Goal: Find specific page/section

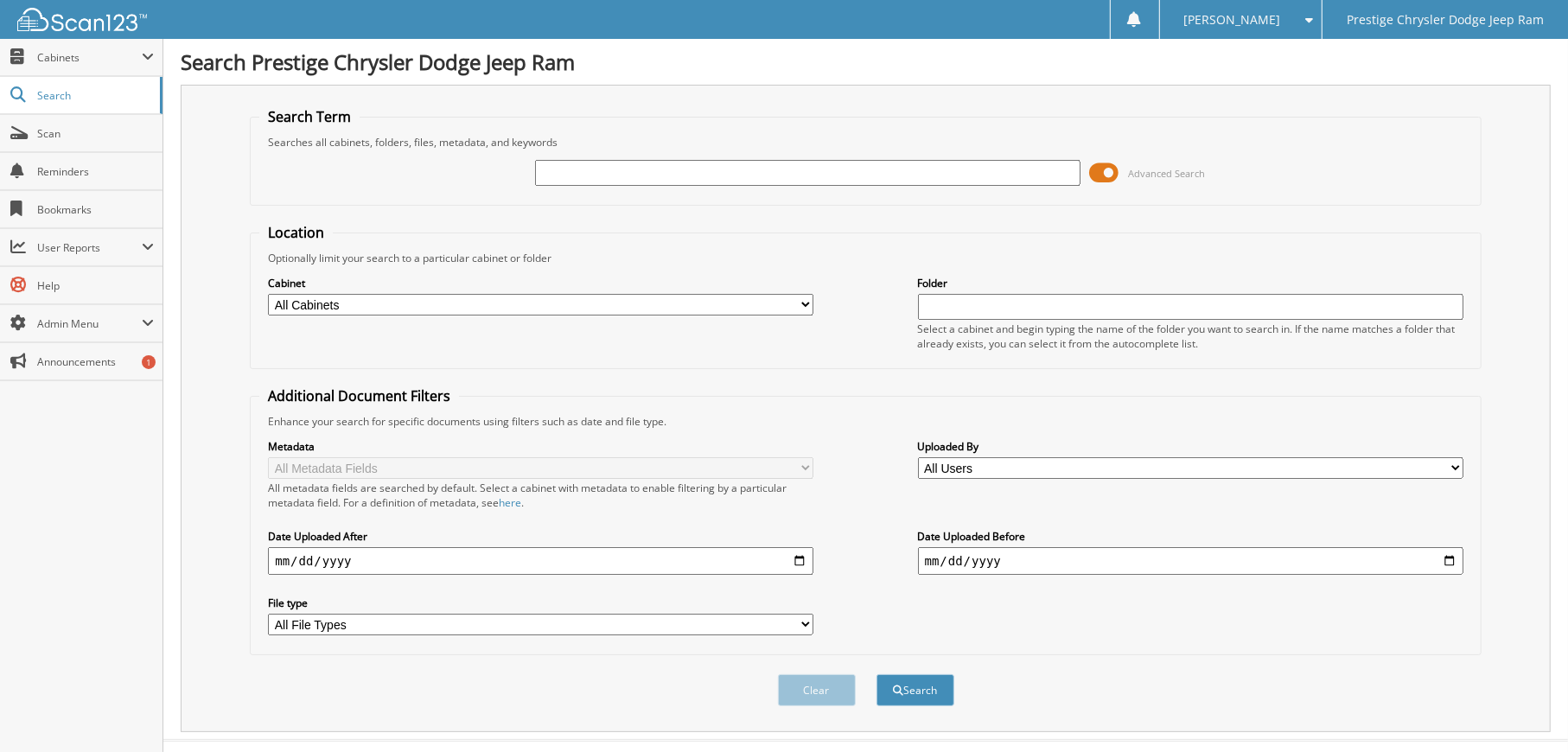
click at [581, 170] on input "text" at bounding box center [808, 173] width 545 height 26
type input "642677"
click at [877, 674] on button "Search" at bounding box center [916, 690] width 78 height 32
click at [1109, 171] on span at bounding box center [1104, 173] width 30 height 26
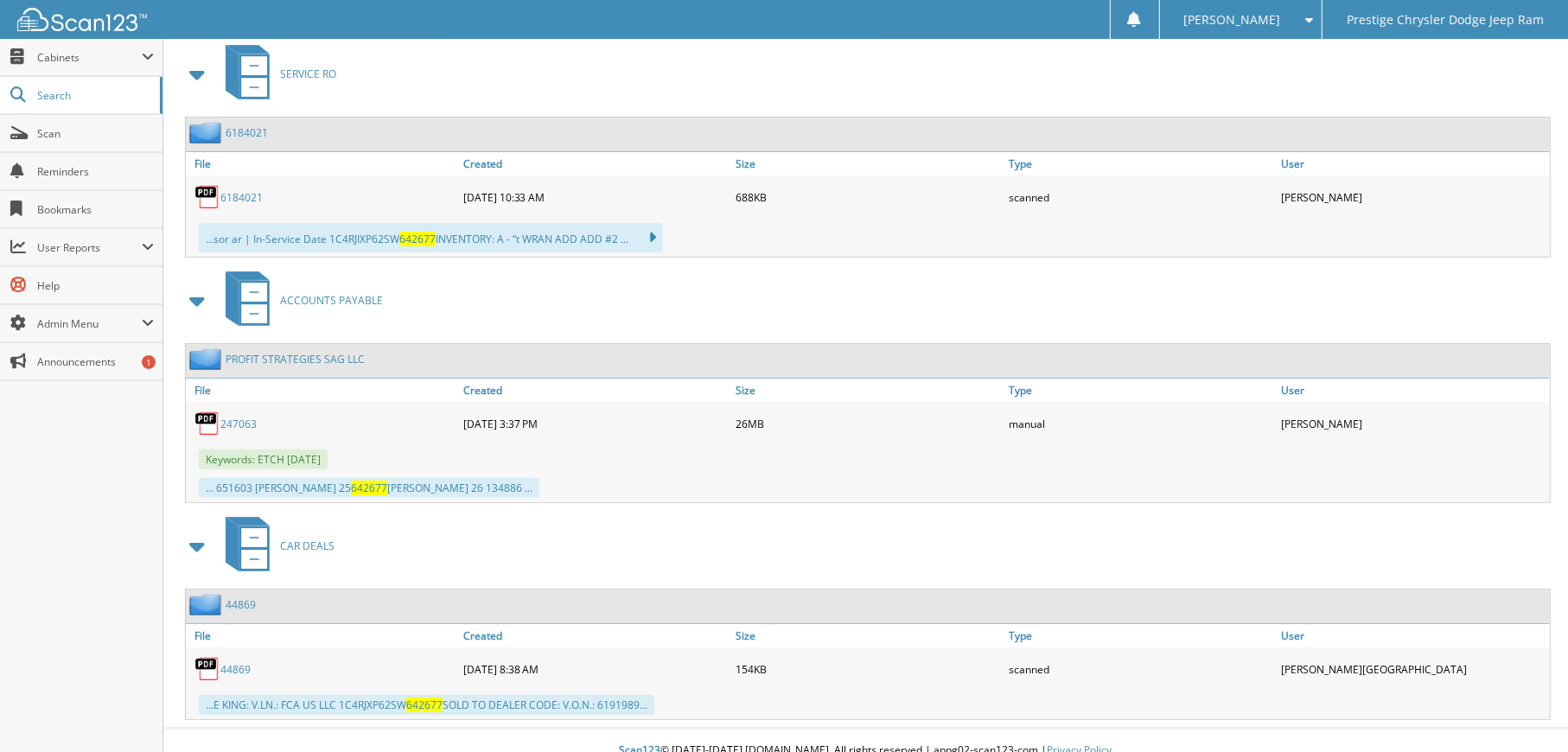
scroll to position [327, 0]
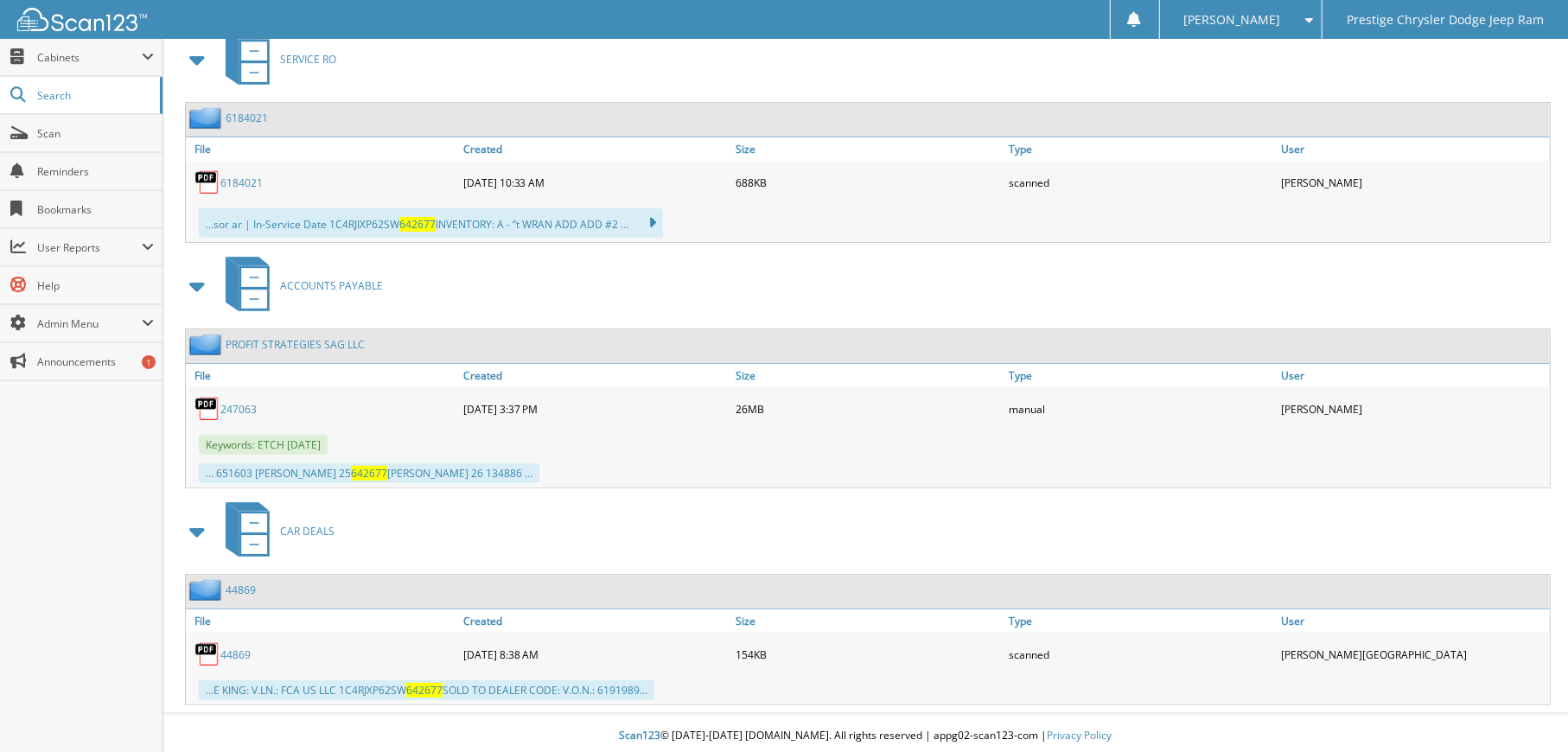
click at [236, 647] on link "44869" at bounding box center [235, 654] width 31 height 15
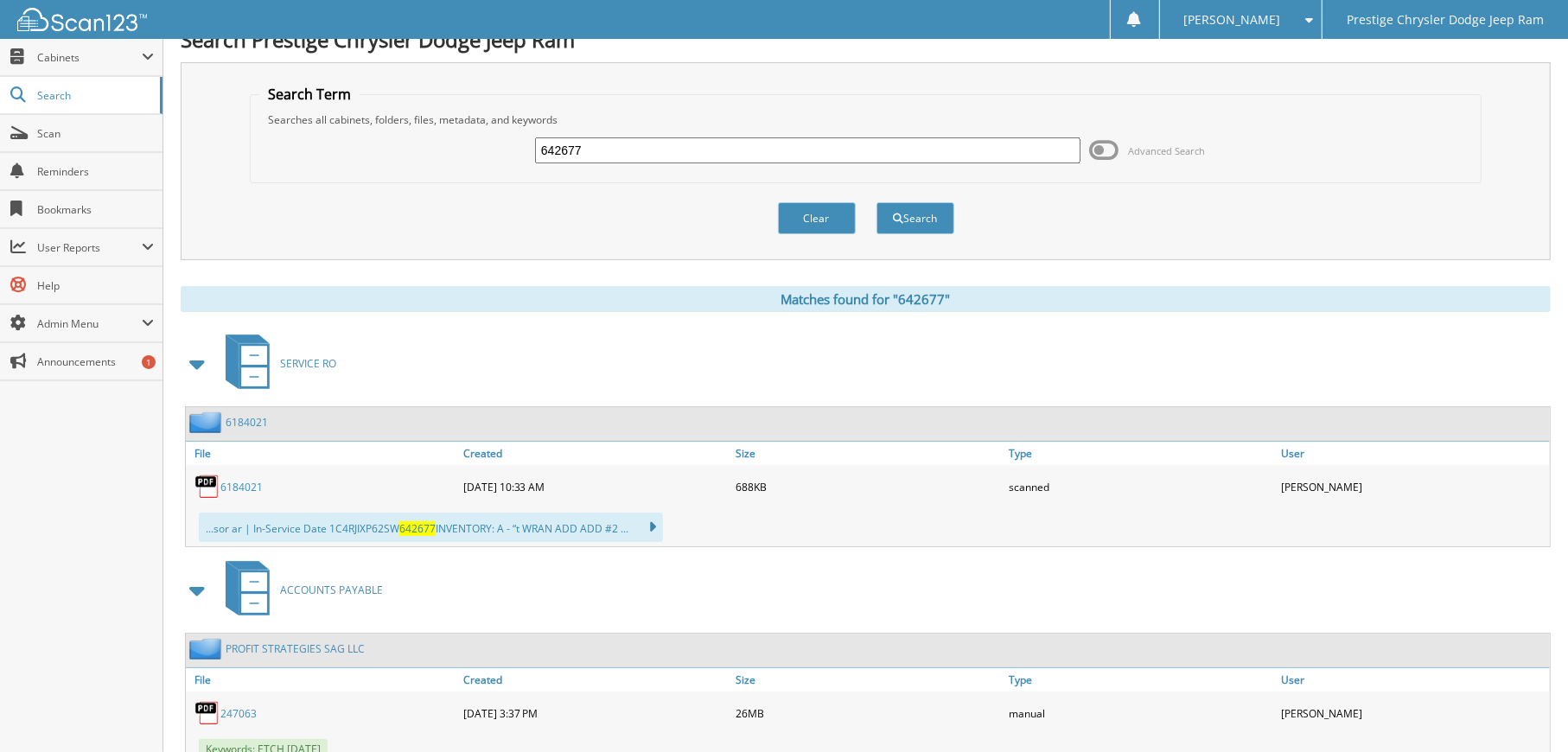
scroll to position [0, 0]
